Goal: Find specific page/section: Find specific page/section

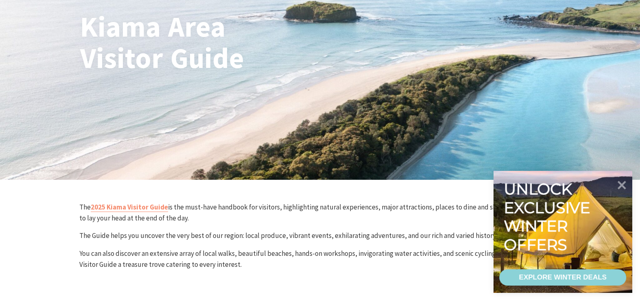
scroll to position [122, 0]
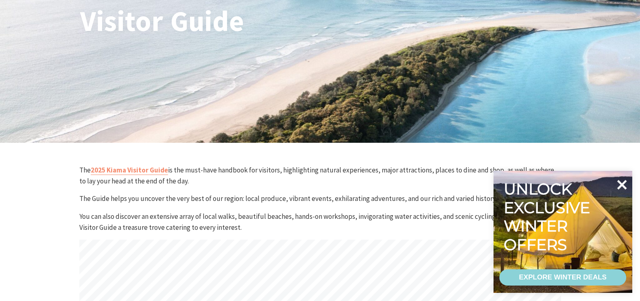
click at [621, 184] on icon at bounding box center [622, 185] width 10 height 10
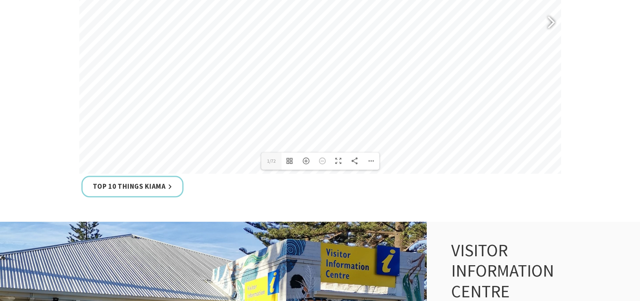
scroll to position [406, 0]
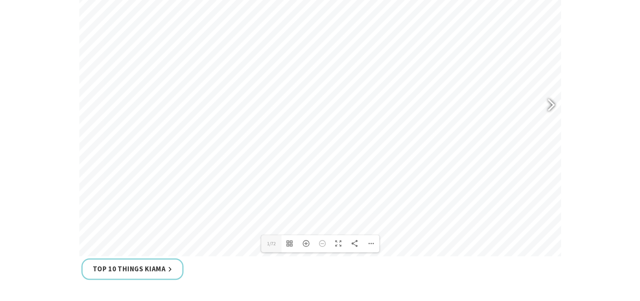
click at [547, 102] on div at bounding box center [547, 106] width 19 height 30
click at [556, 107] on div at bounding box center [547, 106] width 19 height 30
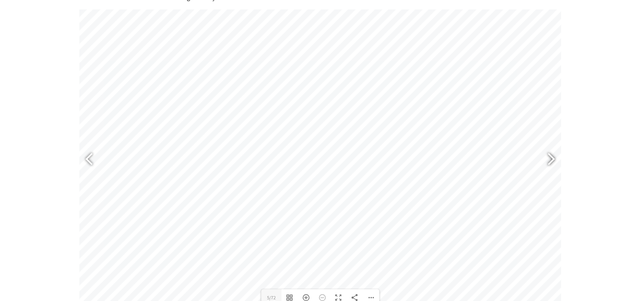
scroll to position [366, 0]
click at [552, 142] on div at bounding box center [547, 146] width 19 height 30
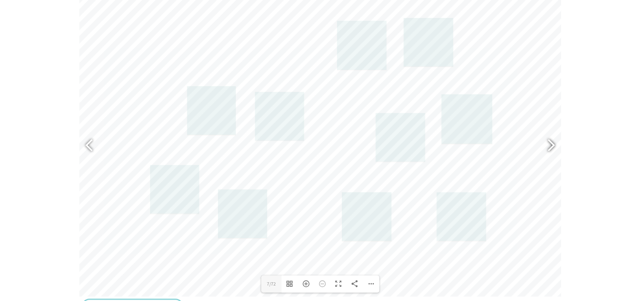
click at [552, 143] on div at bounding box center [547, 146] width 19 height 30
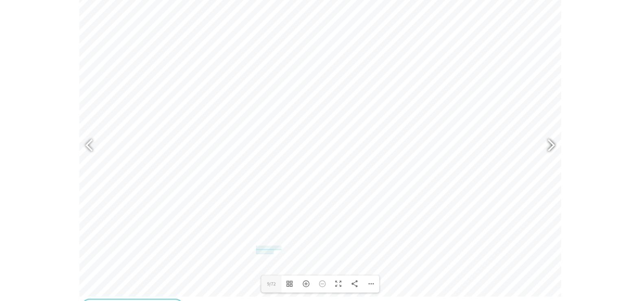
click at [552, 143] on div at bounding box center [547, 146] width 19 height 30
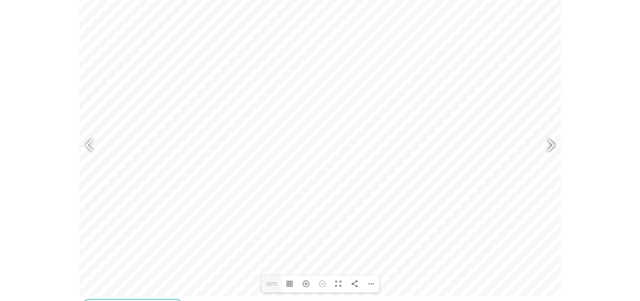
click at [552, 144] on div at bounding box center [547, 146] width 19 height 30
click at [553, 144] on div at bounding box center [547, 146] width 19 height 30
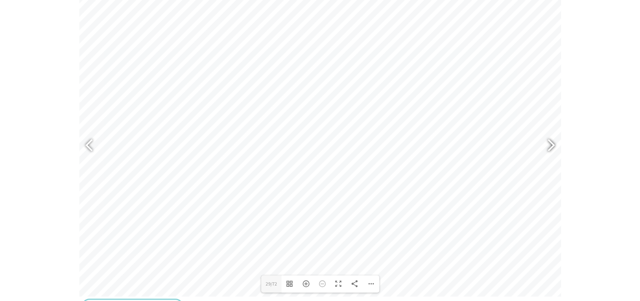
click at [553, 144] on div at bounding box center [547, 146] width 19 height 30
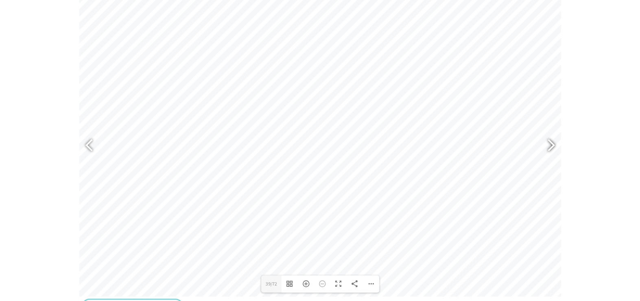
click at [553, 144] on div at bounding box center [547, 146] width 19 height 30
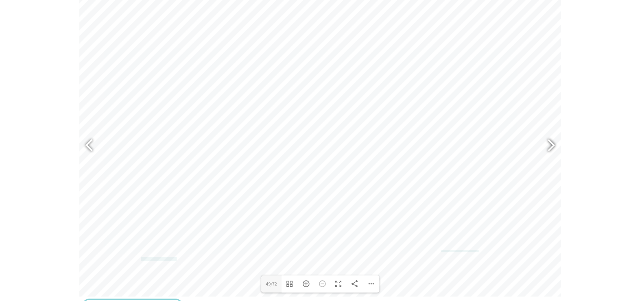
click at [553, 144] on div at bounding box center [547, 146] width 19 height 30
click at [96, 142] on div at bounding box center [92, 146] width 19 height 30
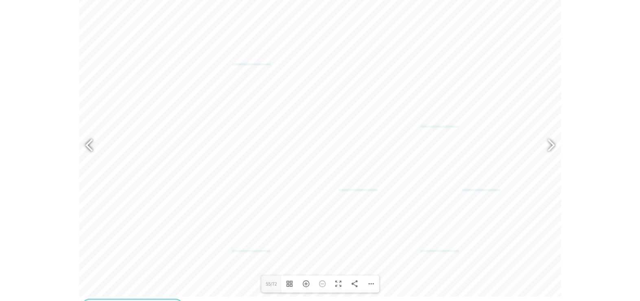
click at [97, 141] on div at bounding box center [92, 146] width 19 height 30
click at [98, 142] on div at bounding box center [92, 146] width 19 height 30
type input "51"
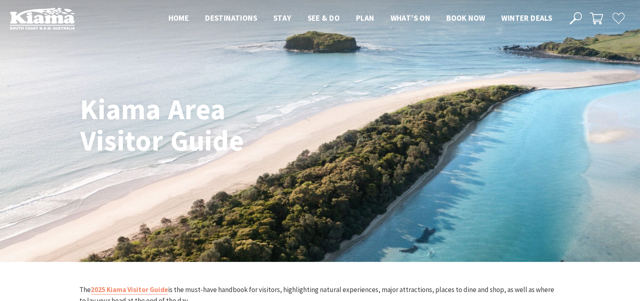
scroll to position [0, 0]
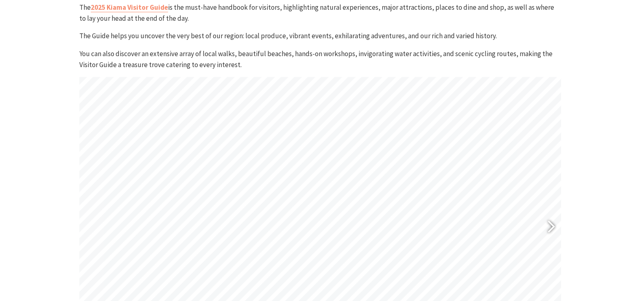
scroll to position [244, 0]
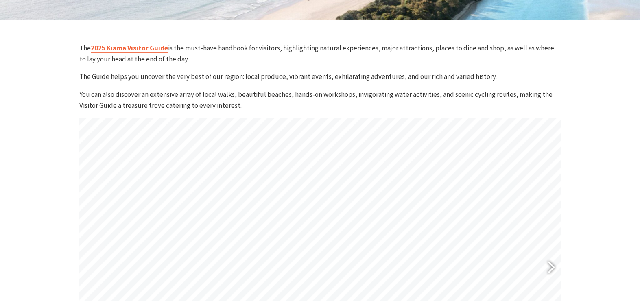
click at [115, 50] on link "2025 Kiama Visitor Guide" at bounding box center [129, 48] width 77 height 9
